Goal: Find contact information: Find contact information

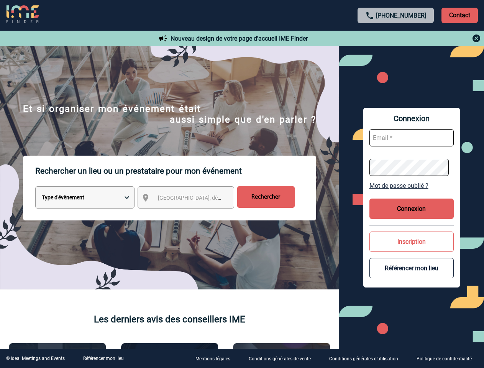
click at [242, 184] on p "Rechercher un lieu ou un prestataire pour mon événement" at bounding box center [175, 170] width 281 height 31
click at [459, 15] on p "Contact" at bounding box center [459, 15] width 36 height 15
click at [378, 38] on div at bounding box center [189, 143] width 378 height 287
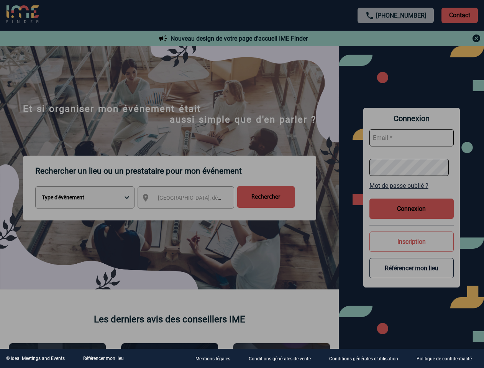
click at [193, 199] on div at bounding box center [242, 184] width 484 height 368
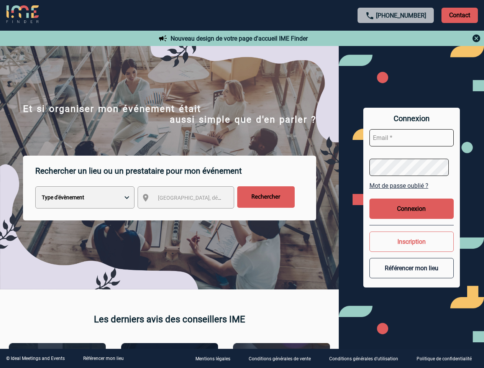
click at [411, 185] on body "[PHONE_NUMBER] Contact Contact Nouveau design de votre page d'accueil IME Finde…" at bounding box center [242, 184] width 484 height 368
click at [411, 208] on button "Connexion" at bounding box center [411, 208] width 84 height 20
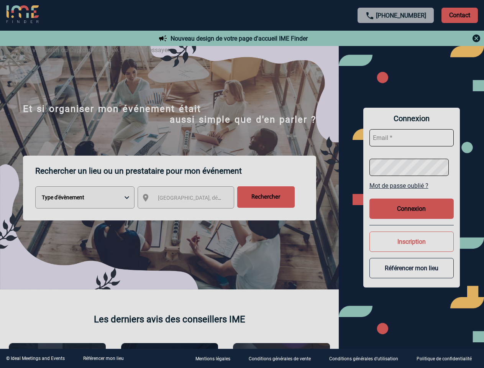
click at [411, 241] on div at bounding box center [242, 184] width 484 height 368
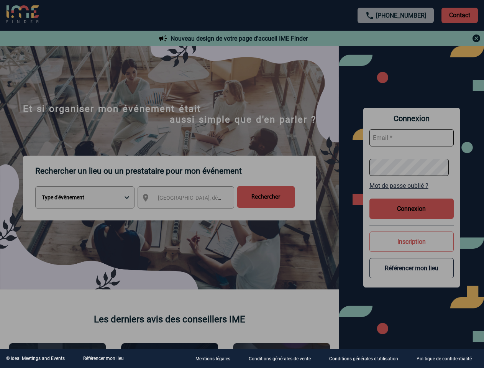
click at [411, 268] on div at bounding box center [242, 184] width 484 height 368
click at [103, 358] on link "Référencer mon lieu" at bounding box center [103, 357] width 41 height 5
